Goal: Check status: Check status

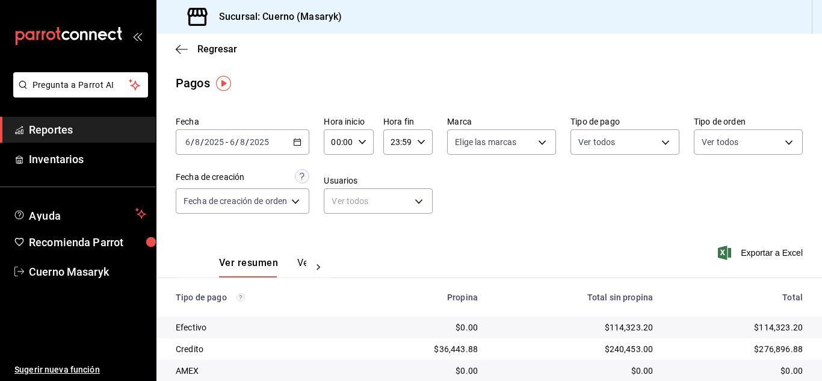
click at [368, 143] on div "00:00 Hora inicio" at bounding box center [348, 141] width 49 height 25
click at [454, 184] on div at bounding box center [411, 190] width 822 height 381
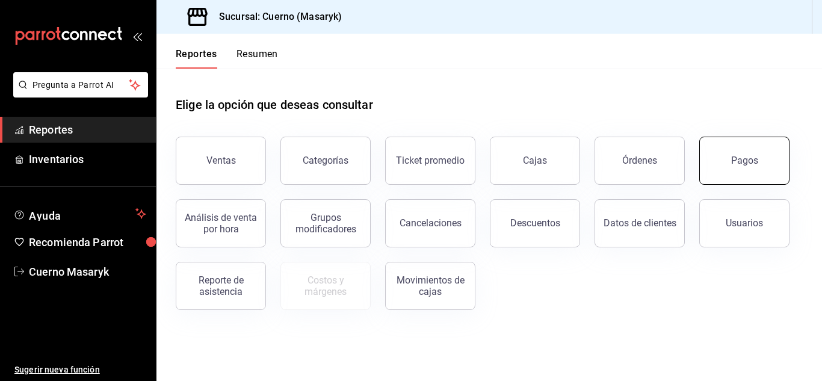
click at [766, 179] on button "Pagos" at bounding box center [744, 161] width 90 height 48
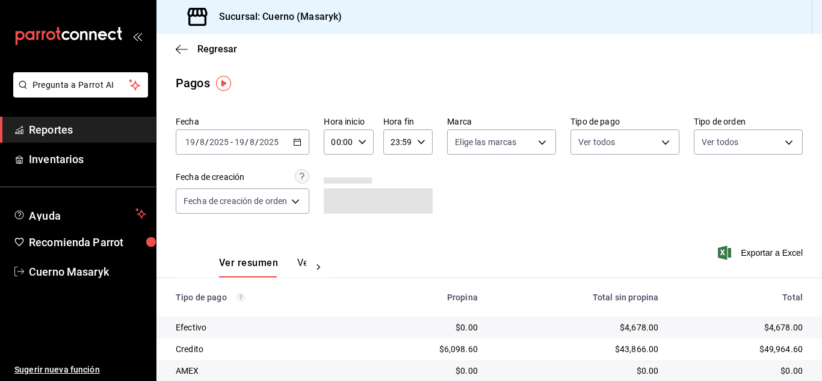
click at [257, 144] on span "/" at bounding box center [257, 142] width 4 height 10
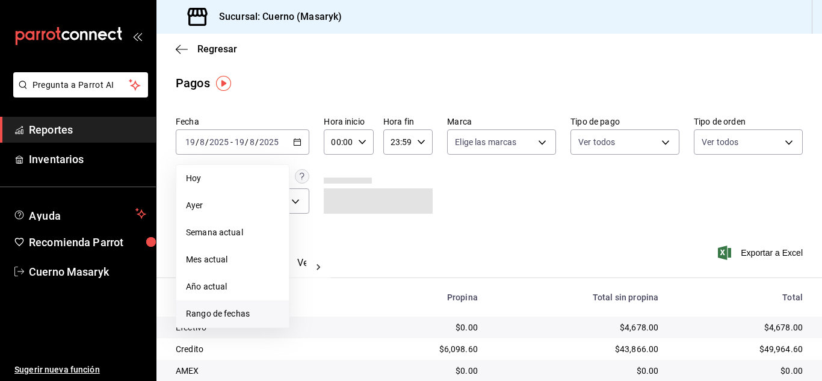
click at [247, 315] on span "Rango de fechas" at bounding box center [232, 314] width 93 height 13
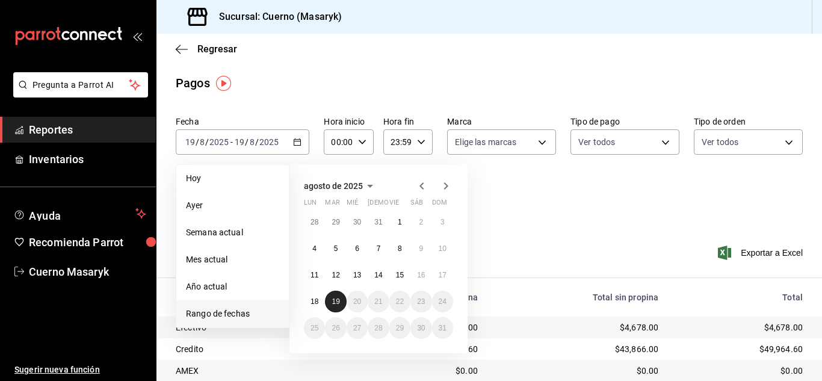
click at [332, 304] on abbr "19" at bounding box center [336, 301] width 8 height 8
click at [333, 301] on abbr "19" at bounding box center [336, 301] width 8 height 8
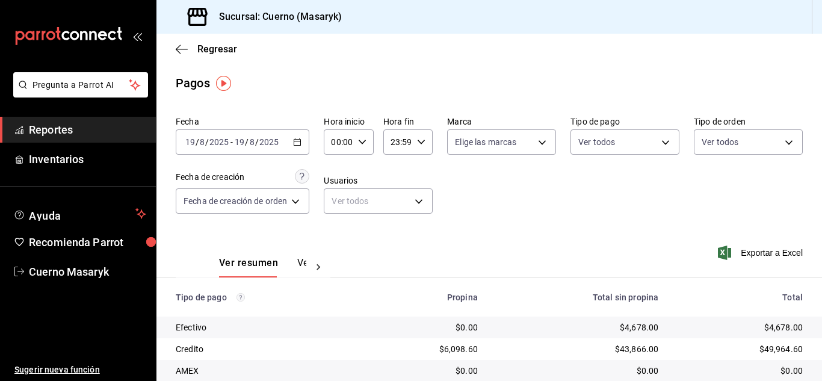
click at [370, 145] on div "00:00 Hora inicio" at bounding box center [348, 141] width 49 height 25
click at [336, 231] on button "06" at bounding box center [337, 226] width 19 height 24
click at [526, 207] on div at bounding box center [411, 190] width 822 height 381
click at [366, 139] on icon "button" at bounding box center [362, 142] width 8 height 8
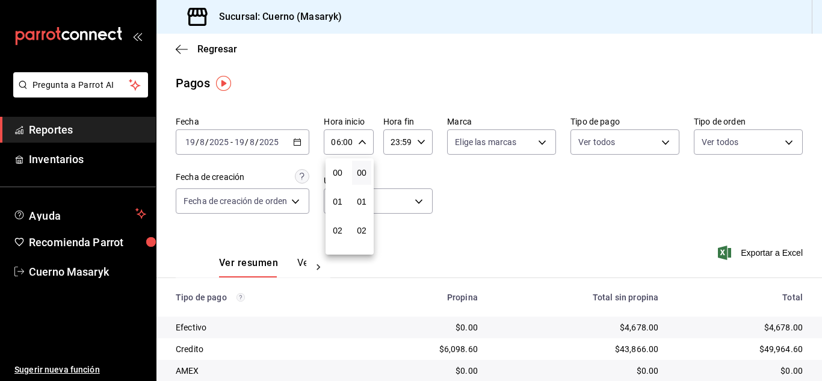
scroll to position [173, 0]
click at [342, 195] on button "07" at bounding box center [337, 202] width 19 height 24
type input "07:00"
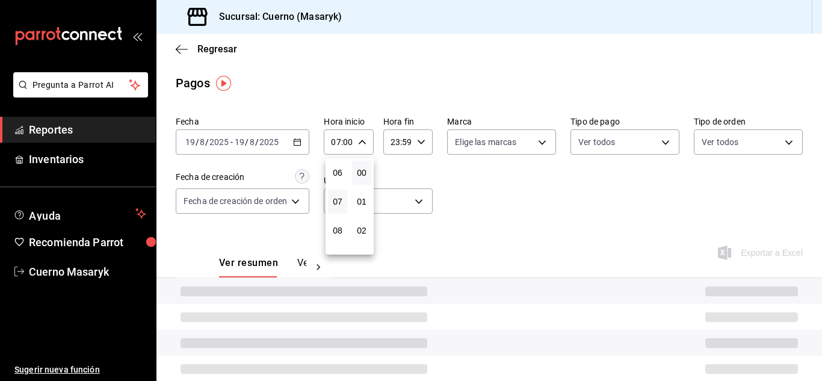
click at [562, 224] on div at bounding box center [411, 190] width 822 height 381
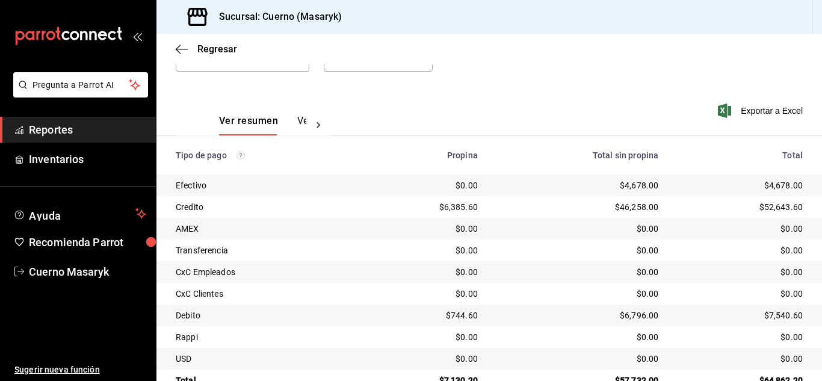
scroll to position [172, 0]
